Goal: Check status

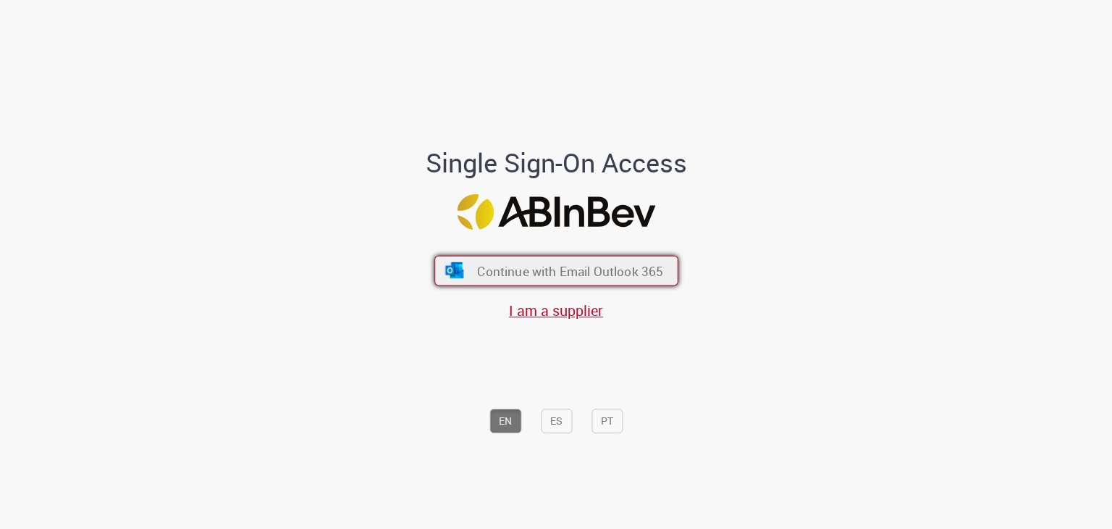
click at [536, 273] on span "Continue with Email Outlook 365" at bounding box center [570, 270] width 186 height 17
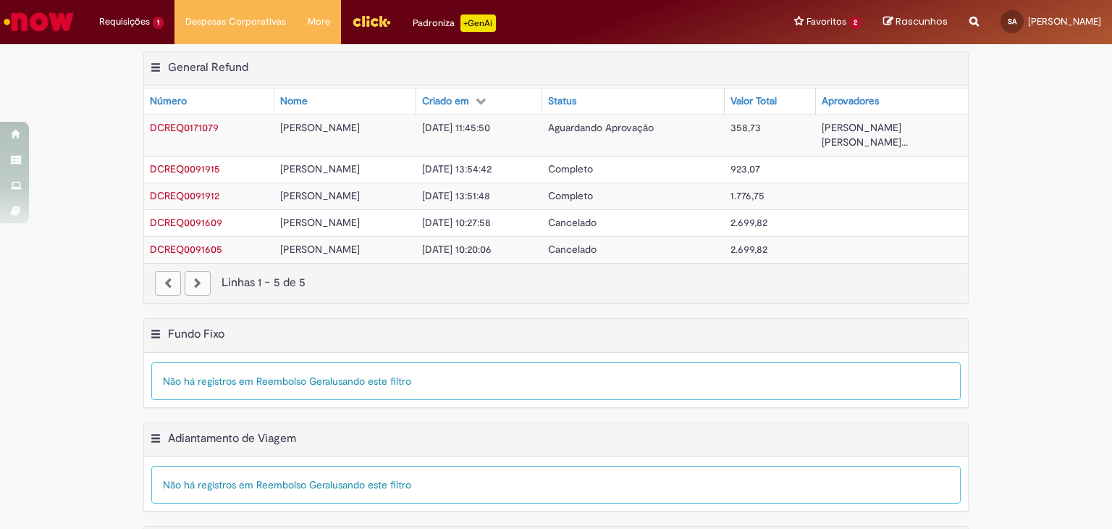
click at [869, 126] on span "Sabrina Da Silva Oliveira Hiléia Florent..." at bounding box center [865, 135] width 86 height 28
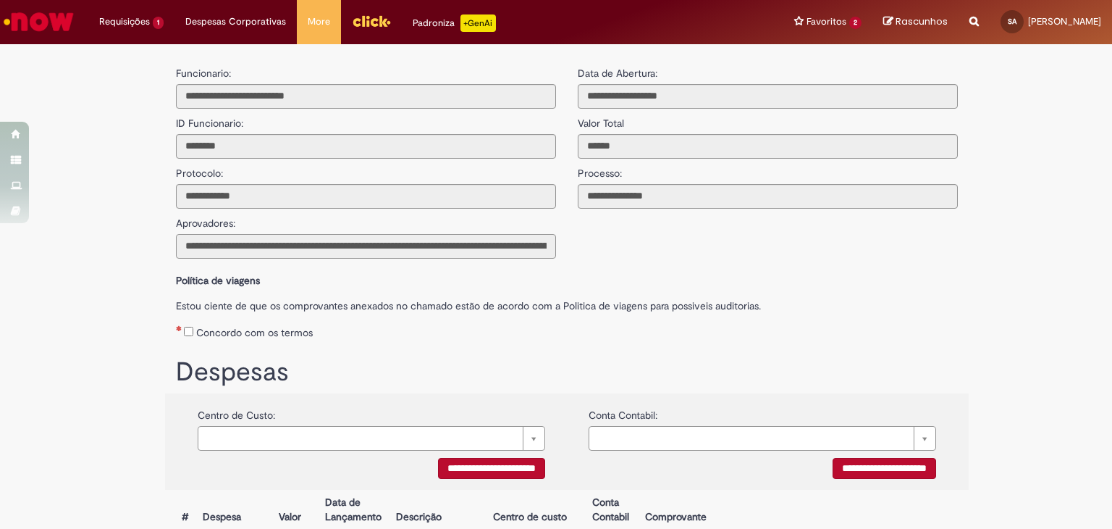
click at [452, 246] on input "**********" at bounding box center [366, 246] width 380 height 25
